Goal: Task Accomplishment & Management: Use online tool/utility

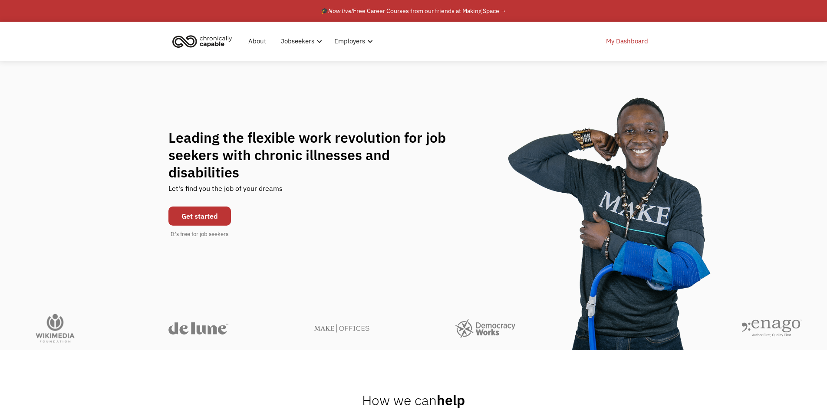
click at [635, 47] on link "My Dashboard" at bounding box center [627, 41] width 53 height 28
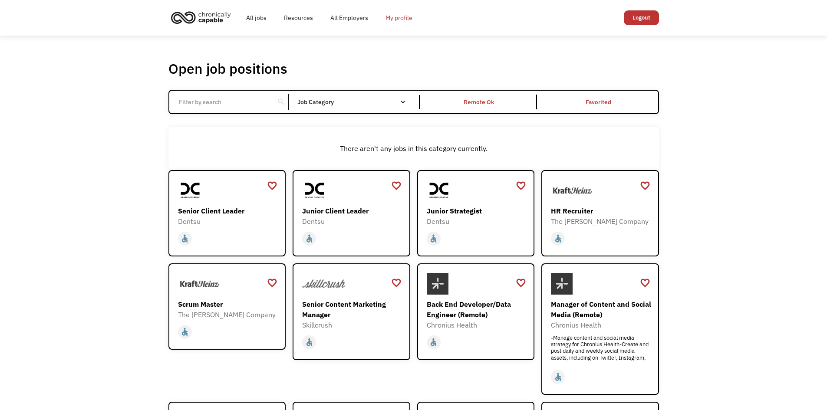
click at [399, 25] on link "My profile" at bounding box center [399, 18] width 44 height 28
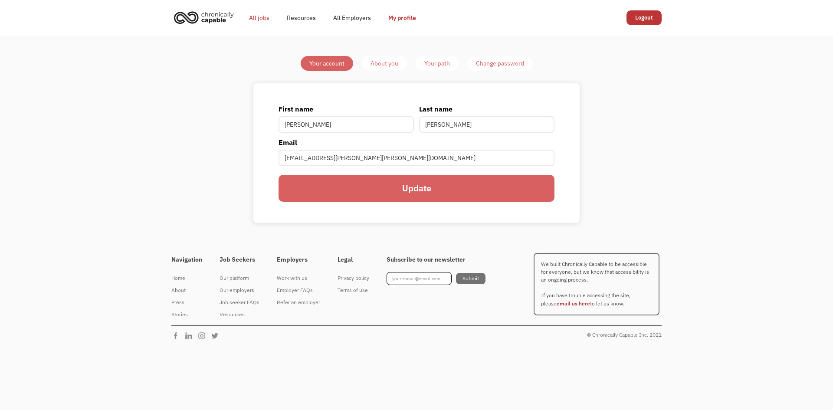
click at [258, 13] on link "All jobs" at bounding box center [259, 18] width 38 height 28
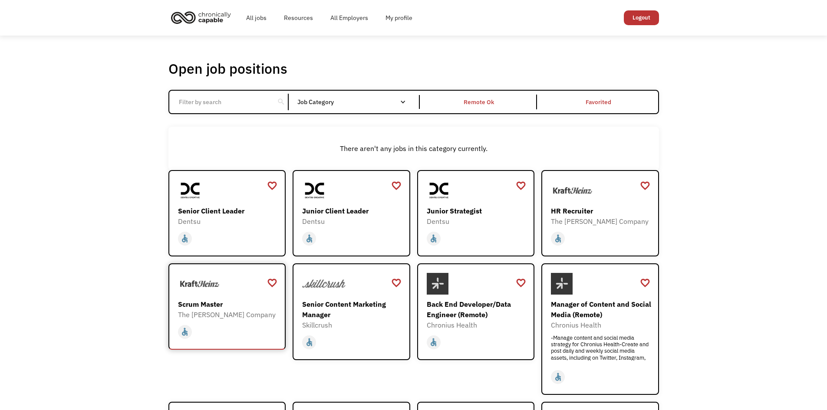
click at [210, 303] on div "Scrum Master" at bounding box center [228, 304] width 101 height 10
click at [93, 244] on div "Open job positions You have X liked items Search search Filter by category Admi…" at bounding box center [413, 303] width 827 height 534
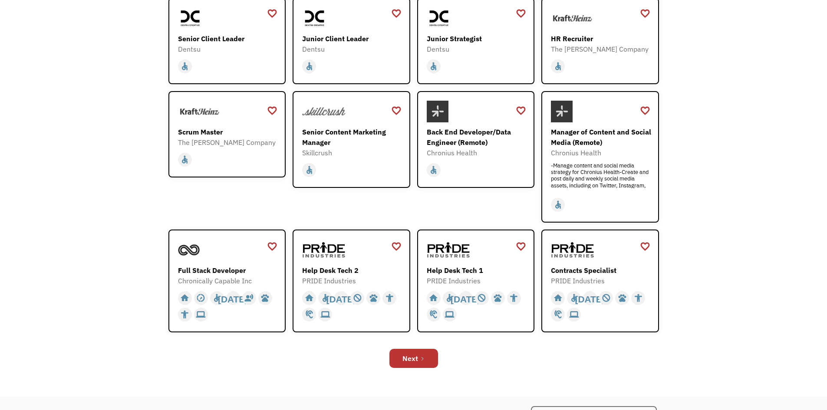
scroll to position [174, 0]
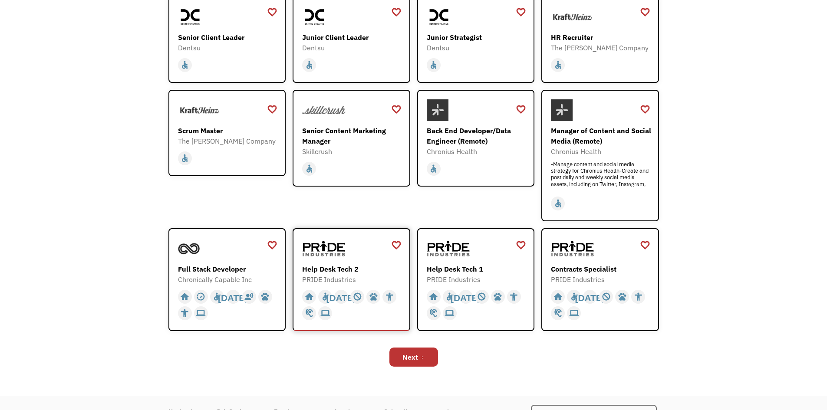
click at [335, 276] on div "PRIDE Industries" at bounding box center [352, 279] width 101 height 10
click at [416, 356] on div "Next" at bounding box center [410, 357] width 16 height 10
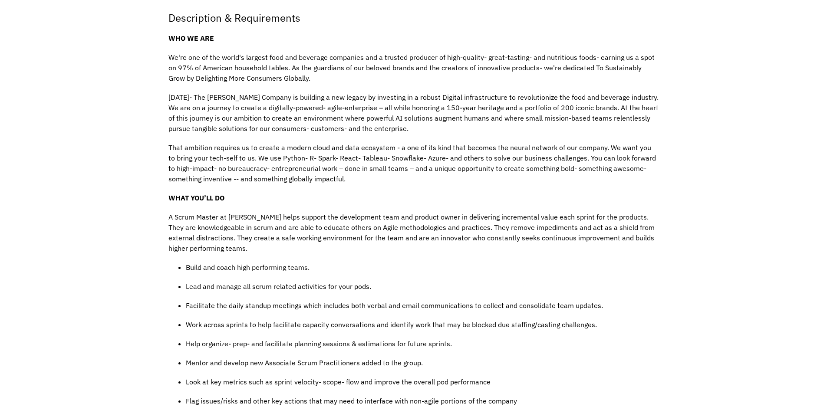
scroll to position [226, 0]
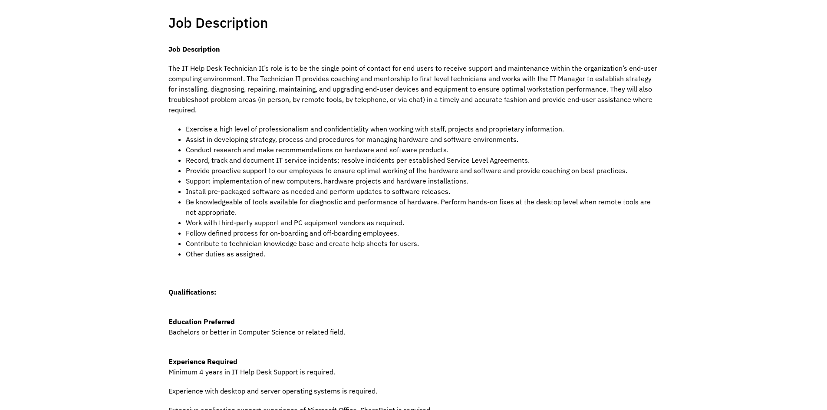
scroll to position [174, 0]
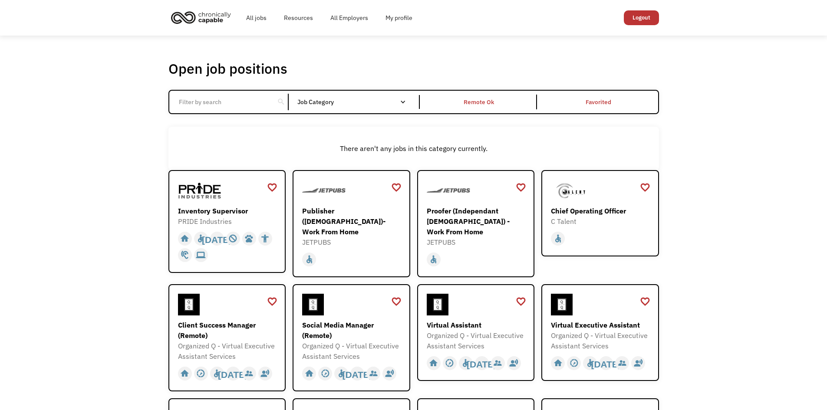
click at [140, 311] on div "Open job positions You have X liked items Search search Filter by category Admi…" at bounding box center [413, 326] width 827 height 580
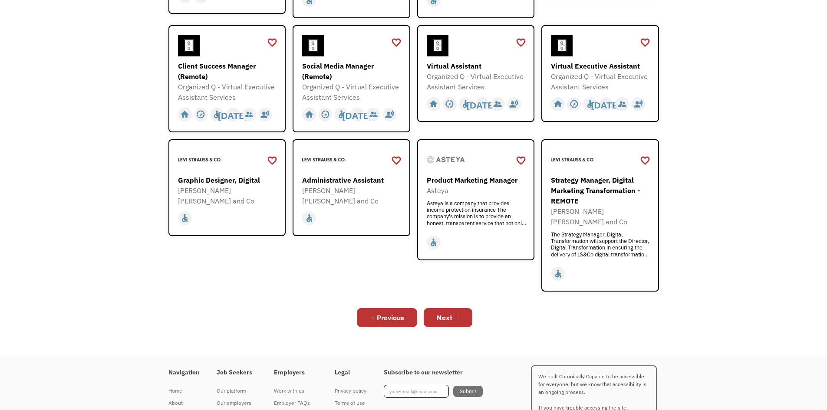
scroll to position [260, 0]
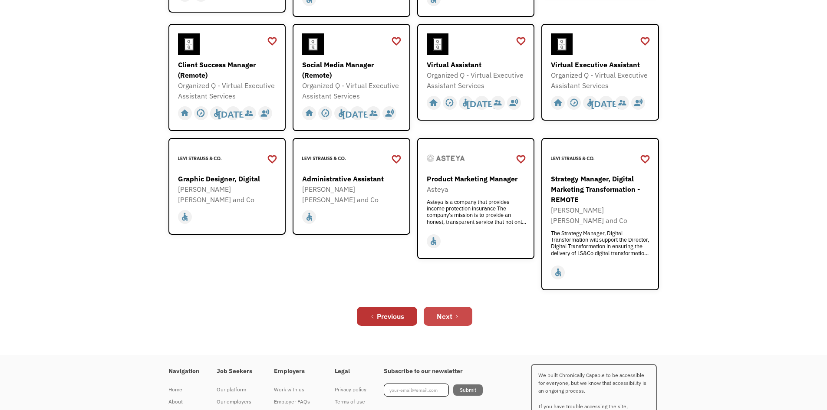
click at [454, 307] on link "Next" at bounding box center [448, 316] width 49 height 19
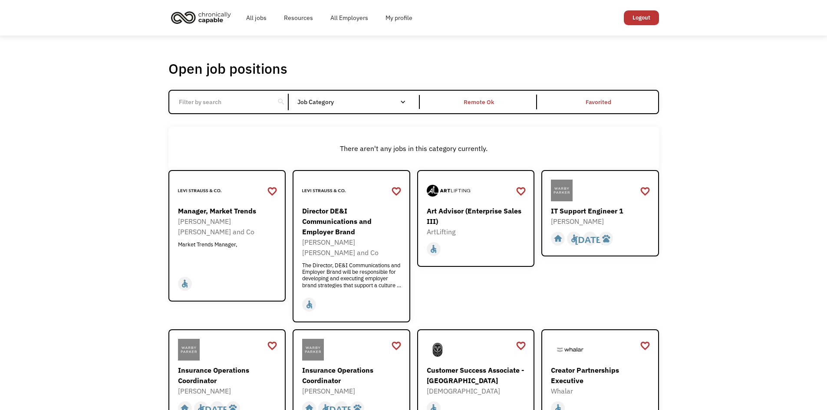
click at [136, 235] on div "Open job positions You have X liked items Search search Filter by category Admi…" at bounding box center [413, 315] width 827 height 559
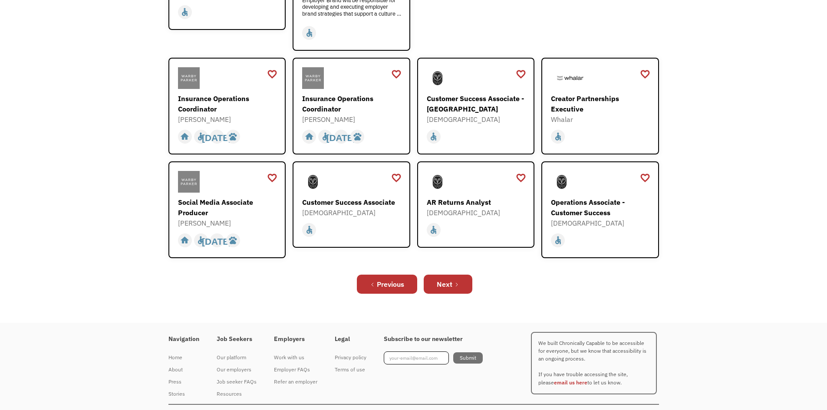
scroll to position [279, 0]
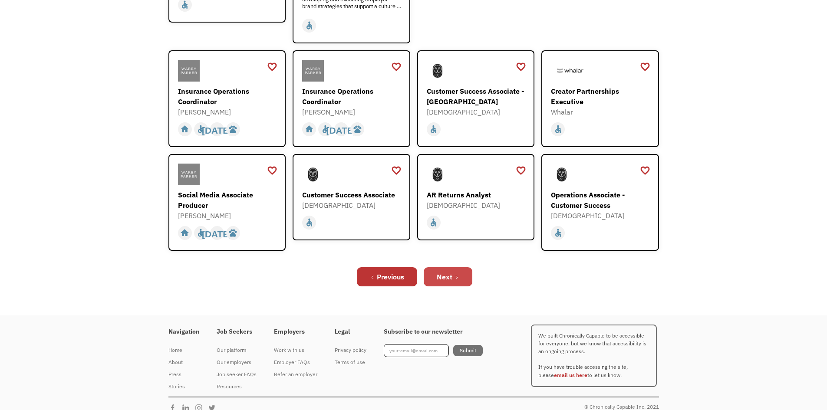
click at [460, 267] on link "Next" at bounding box center [448, 276] width 49 height 19
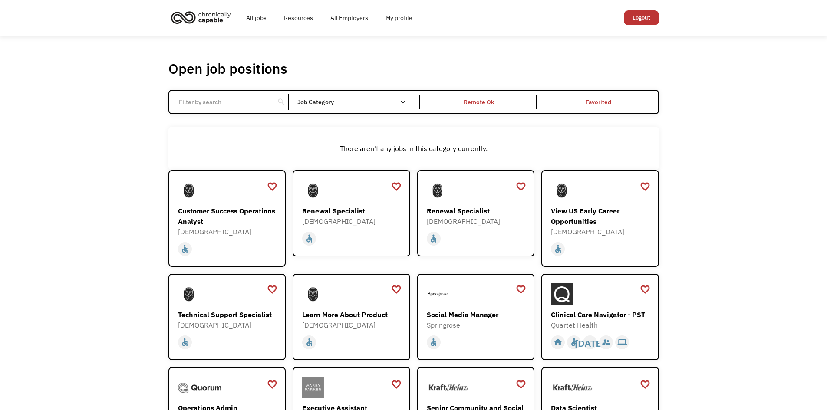
click at [135, 271] on div "Open job positions You have X liked items Search search Filter by category Admi…" at bounding box center [413, 288] width 827 height 504
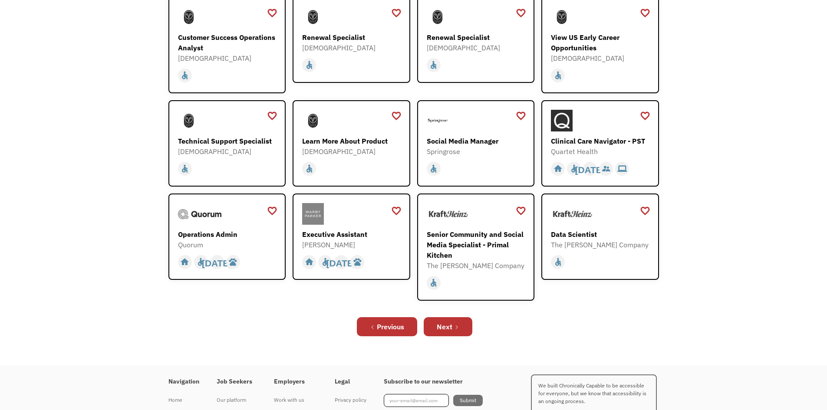
scroll to position [191, 0]
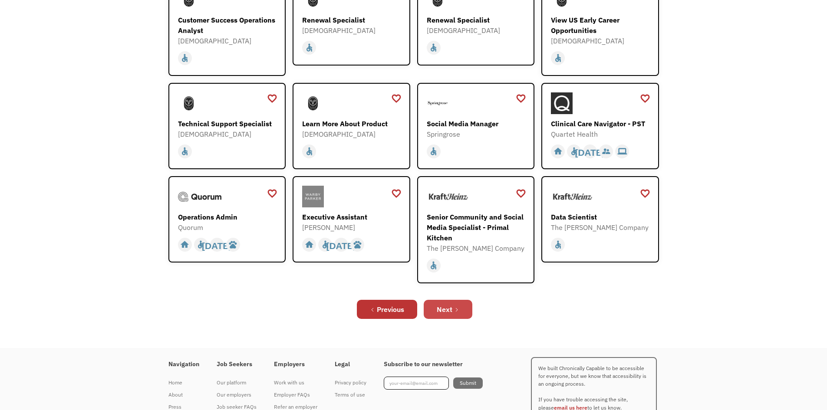
click at [445, 313] on div "Next" at bounding box center [445, 309] width 16 height 10
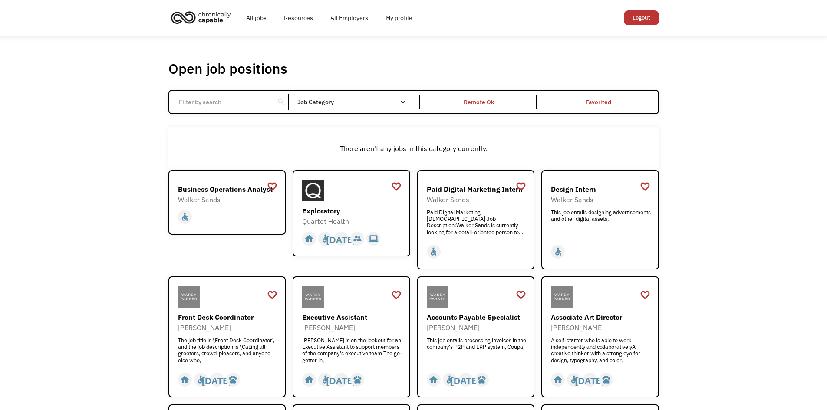
click at [102, 258] on div "Open job positions You have X liked items Search search Filter by category Admi…" at bounding box center [413, 327] width 827 height 582
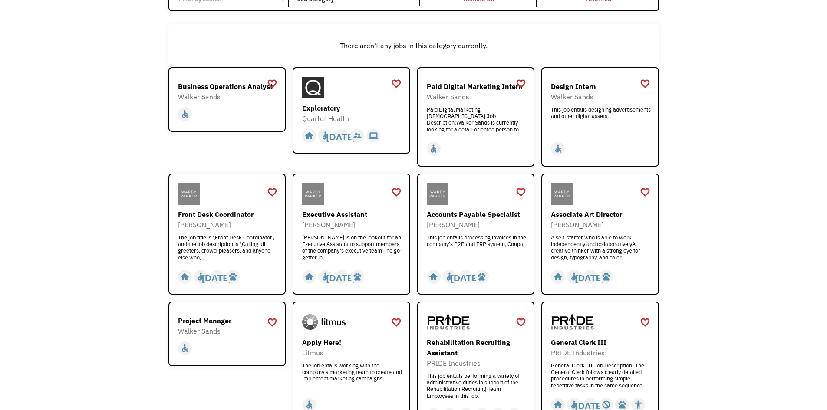
scroll to position [104, 0]
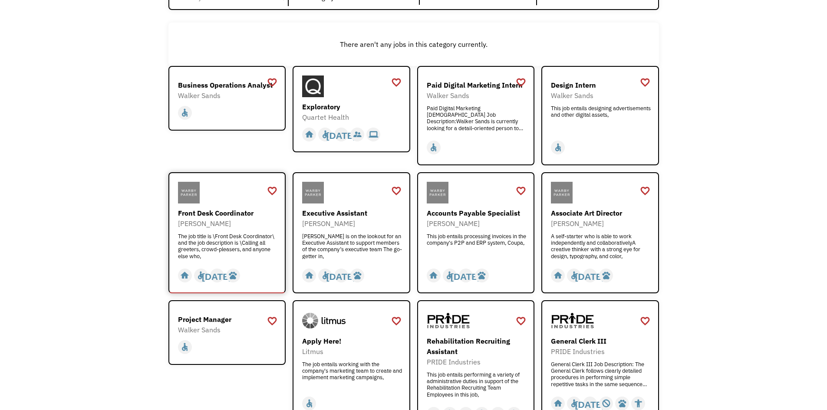
click at [234, 208] on div "Front Desk Coordinator" at bounding box center [228, 213] width 101 height 10
click at [116, 148] on div "Open job positions You have X liked items Search search Filter by category Admi…" at bounding box center [413, 222] width 827 height 582
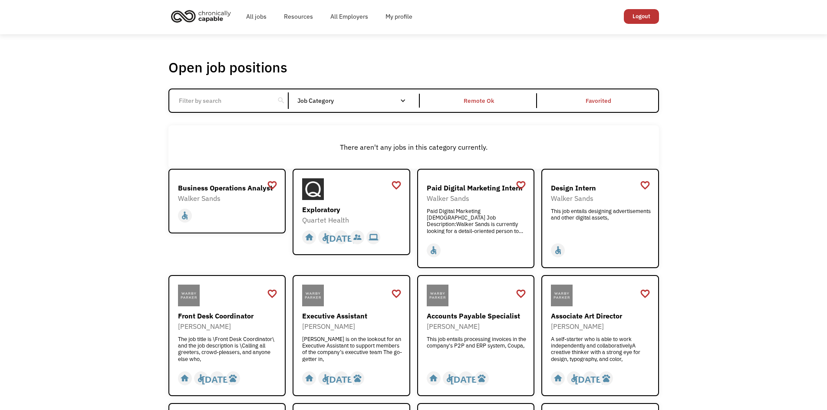
scroll to position [0, 0]
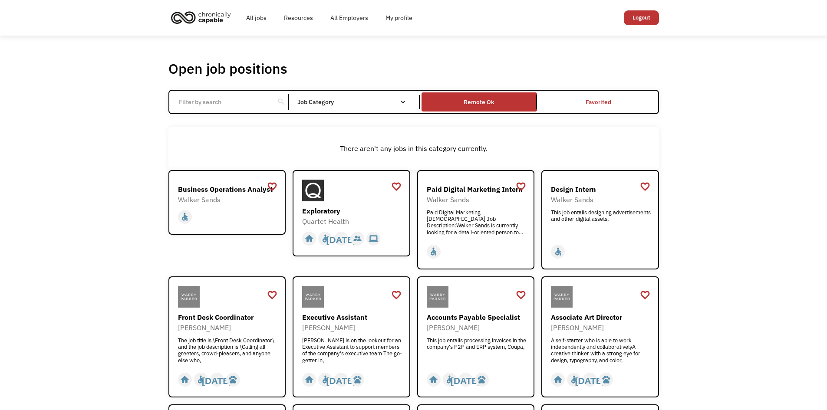
click at [478, 110] on link "Remote Ok" at bounding box center [479, 102] width 119 height 23
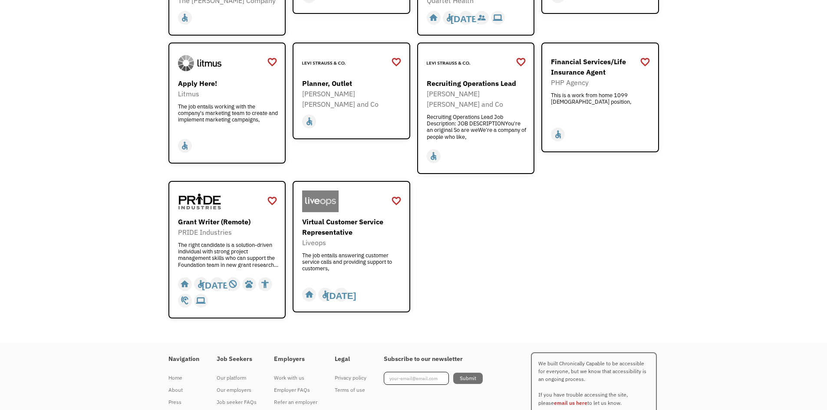
scroll to position [1059, 0]
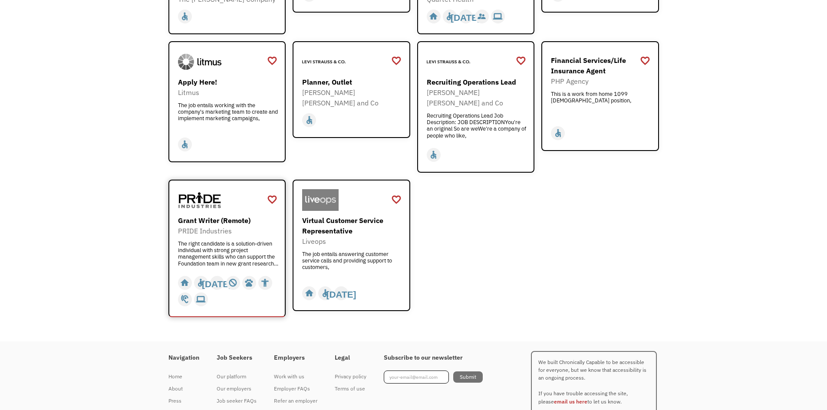
click at [269, 240] on div "The right candidate is a solution-driven individual with strong project managem…" at bounding box center [228, 253] width 101 height 26
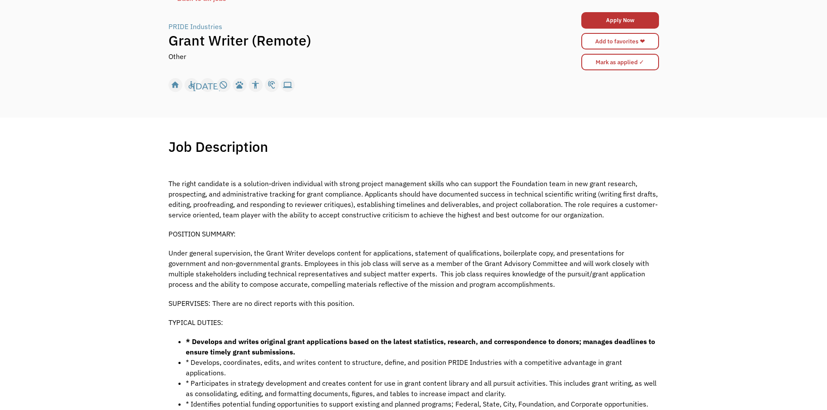
scroll to position [69, 0]
